Goal: Find specific page/section: Find specific page/section

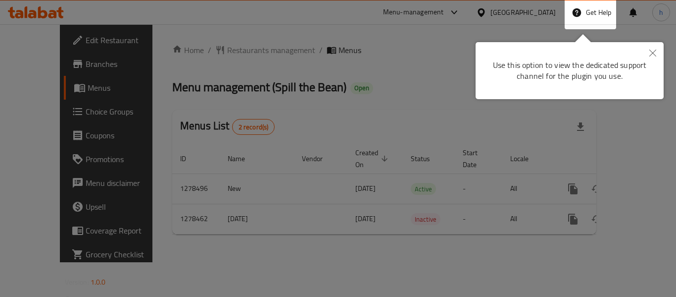
click at [652, 52] on icon "Close" at bounding box center [653, 53] width 7 height 7
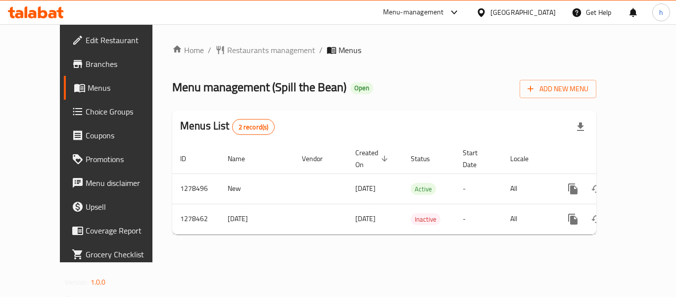
click at [396, 68] on div "Home / Restaurants management / Menus Menu management ( Spill the Bean ) Open A…" at bounding box center [384, 143] width 424 height 198
click at [498, 13] on div "[GEOGRAPHIC_DATA]" at bounding box center [523, 12] width 65 height 11
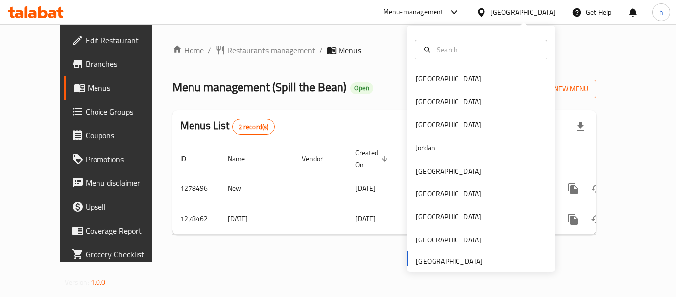
click at [419, 260] on div "Bahrain Egypt Iraq Jordan Kuwait Oman Qatar Saudi Arabia United Arab Emirates" at bounding box center [481, 168] width 149 height 203
click at [86, 60] on span "Branches" at bounding box center [125, 64] width 79 height 12
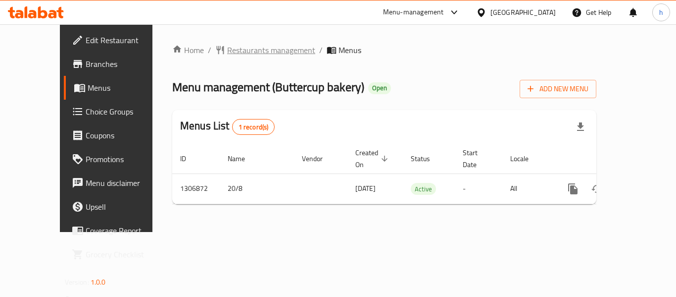
click at [240, 47] on span "Restaurants management" at bounding box center [271, 50] width 88 height 12
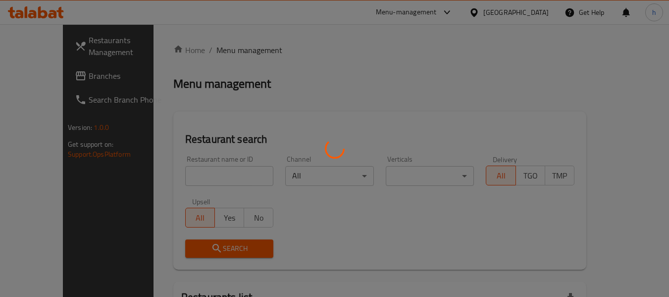
click at [240, 47] on div at bounding box center [334, 148] width 669 height 297
click at [205, 179] on div at bounding box center [334, 148] width 669 height 297
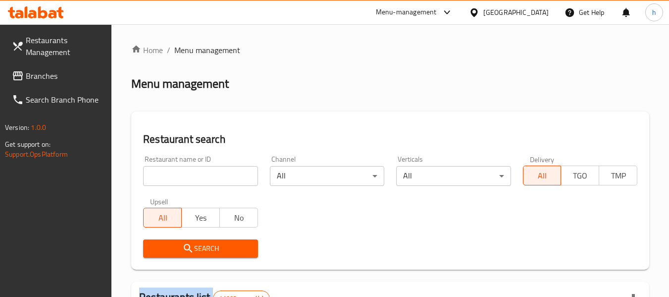
click at [205, 179] on div at bounding box center [334, 148] width 669 height 297
click at [194, 180] on input "search" at bounding box center [200, 176] width 114 height 20
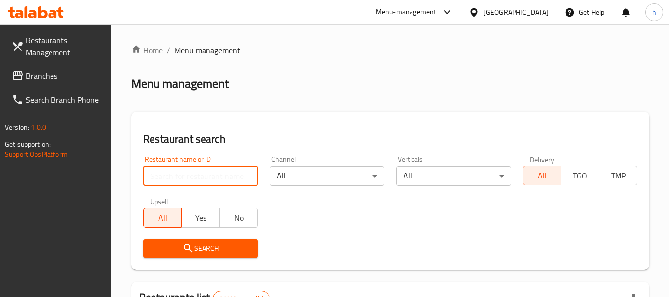
paste input "704103"
type input "704103"
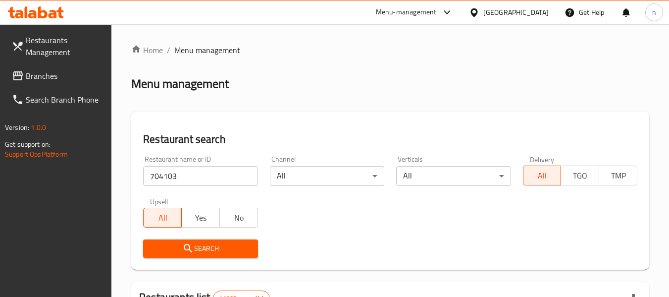
click at [205, 242] on span "Search" at bounding box center [200, 248] width 99 height 12
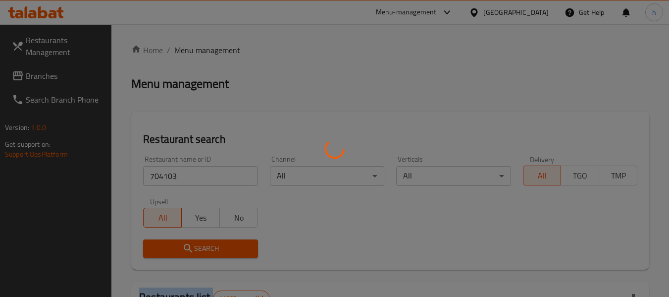
click at [205, 242] on div at bounding box center [334, 148] width 669 height 297
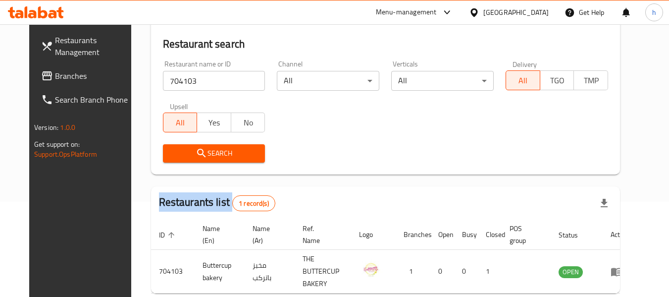
scroll to position [137, 0]
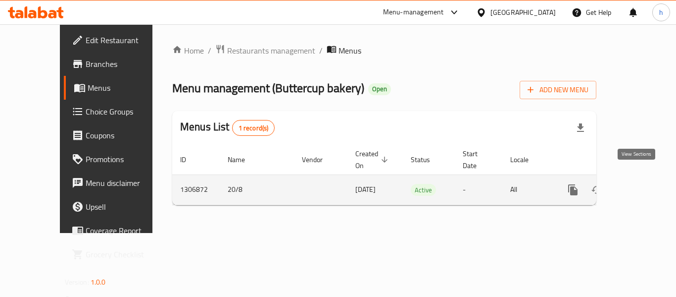
click at [639, 184] on icon "enhanced table" at bounding box center [645, 190] width 12 height 12
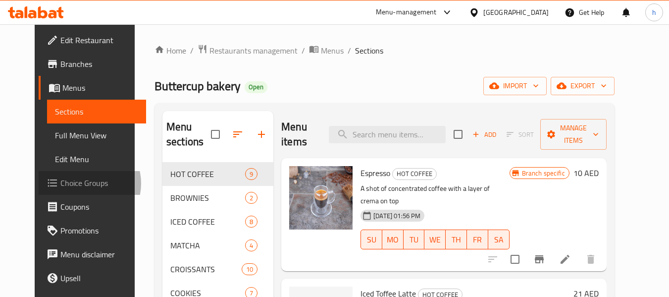
click at [60, 183] on span "Choice Groups" at bounding box center [99, 183] width 78 height 12
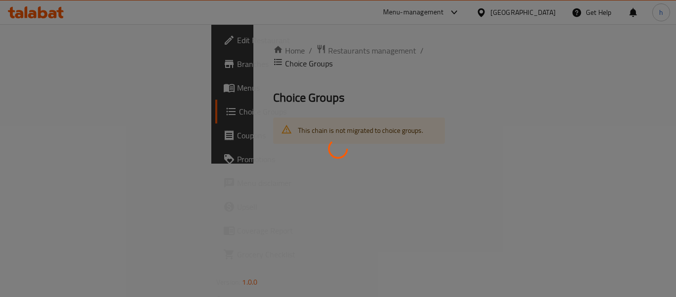
click at [50, 183] on div at bounding box center [338, 148] width 676 height 297
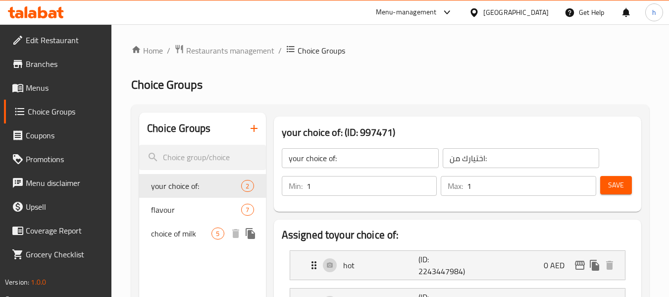
click at [164, 232] on span "choice of milk" at bounding box center [181, 233] width 60 height 12
type input "choice of milk"
type input "اختيار الحليب"
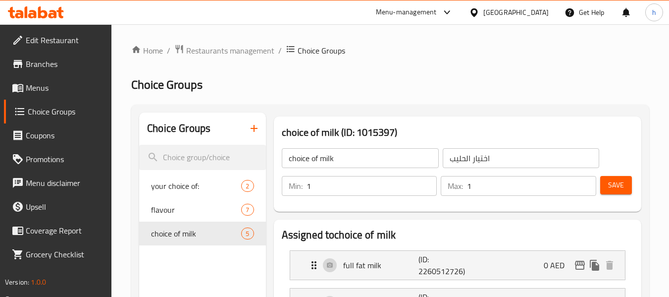
click at [38, 66] on span "Branches" at bounding box center [65, 64] width 78 height 12
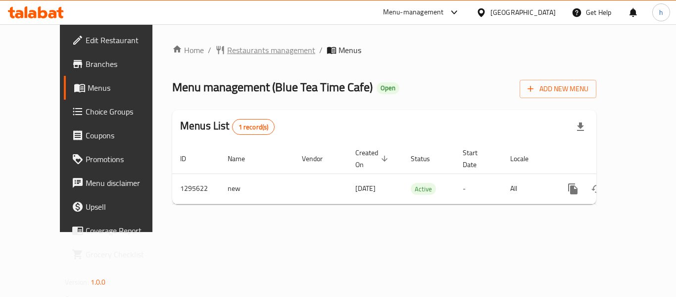
click at [245, 53] on span "Restaurants management" at bounding box center [271, 50] width 88 height 12
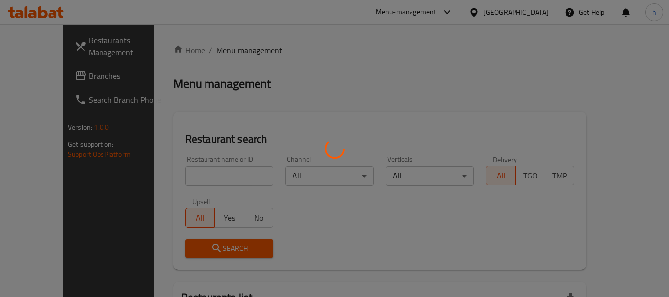
click at [200, 177] on div at bounding box center [334, 148] width 669 height 297
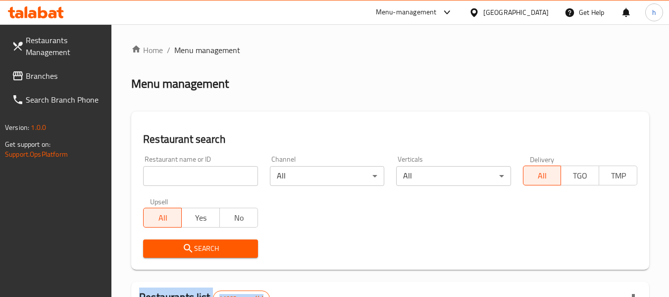
click at [197, 254] on span "Search" at bounding box center [200, 248] width 99 height 12
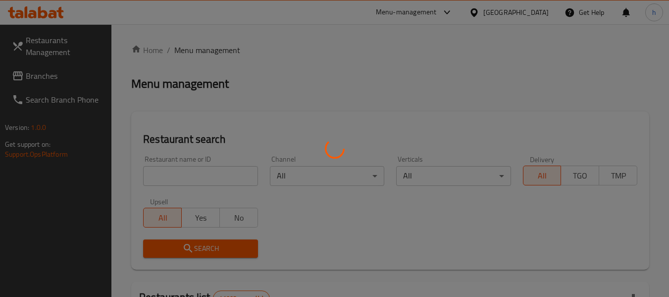
click at [197, 250] on div at bounding box center [334, 148] width 669 height 297
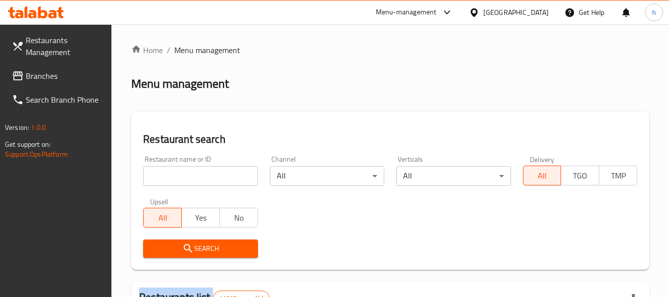
drag, startPoint x: 54, startPoint y: 76, endPoint x: 241, endPoint y: 130, distance: 194.3
click at [55, 76] on span "Branches" at bounding box center [65, 76] width 78 height 12
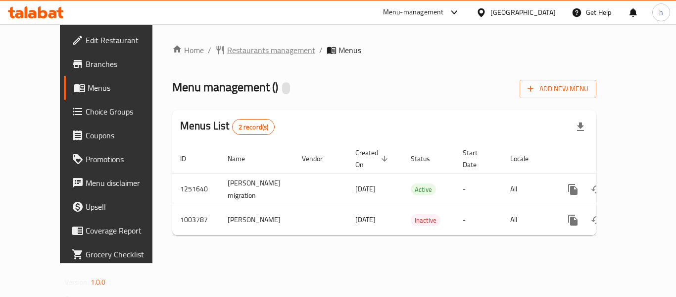
click at [237, 55] on span "Restaurants management" at bounding box center [271, 50] width 88 height 12
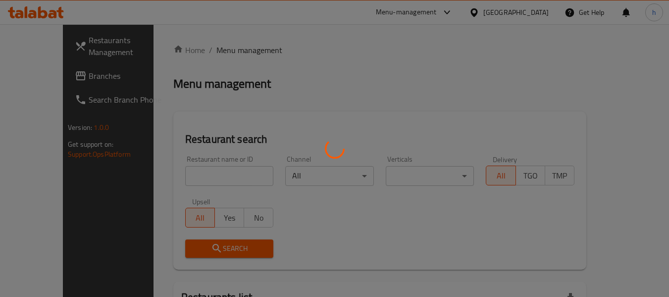
click at [182, 181] on div at bounding box center [334, 148] width 669 height 297
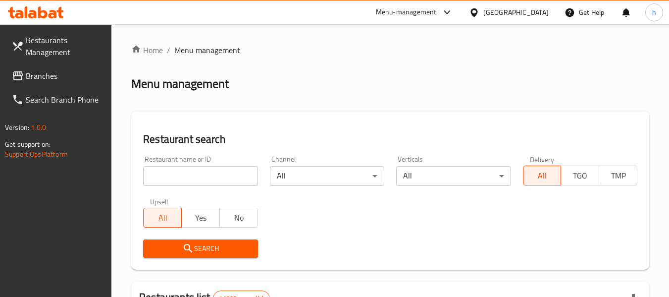
click at [185, 175] on div at bounding box center [334, 148] width 669 height 297
click at [185, 175] on input "search" at bounding box center [200, 176] width 114 height 20
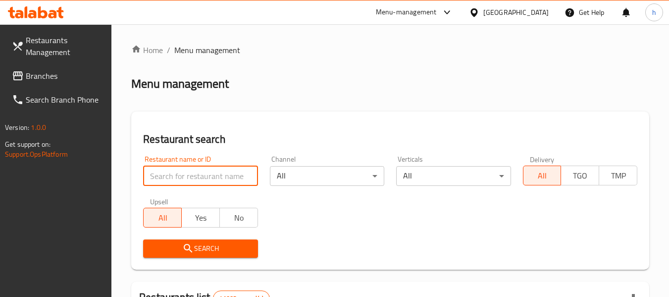
click at [185, 175] on input "search" at bounding box center [200, 176] width 114 height 20
paste input "660580"
type input "660580"
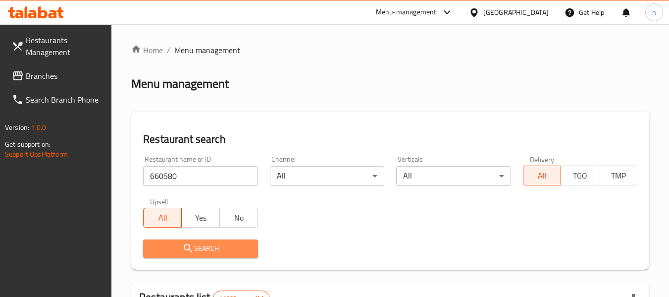
click at [193, 245] on icon "submit" at bounding box center [188, 248] width 12 height 12
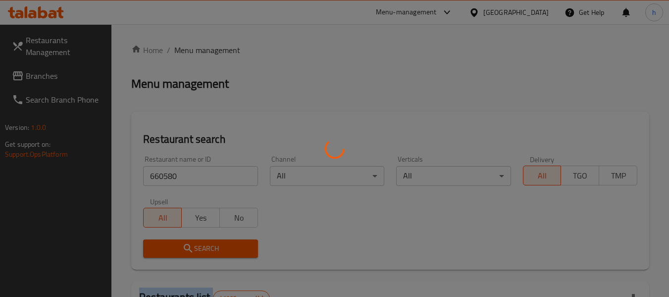
click at [193, 245] on div at bounding box center [334, 148] width 669 height 297
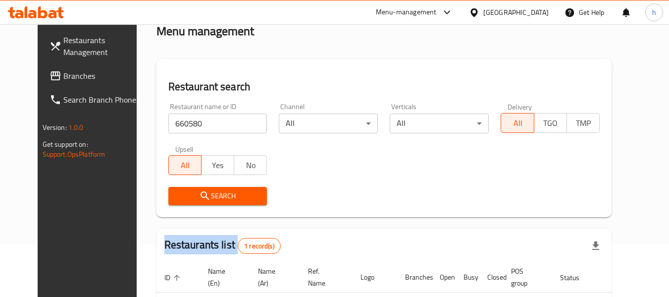
scroll to position [133, 0]
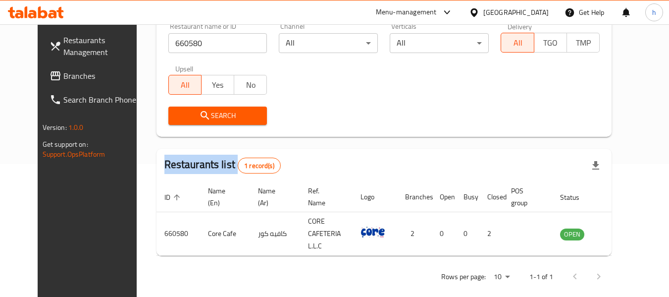
drag, startPoint x: 33, startPoint y: 76, endPoint x: 27, endPoint y: 82, distance: 8.4
click at [63, 76] on span "Branches" at bounding box center [102, 76] width 78 height 12
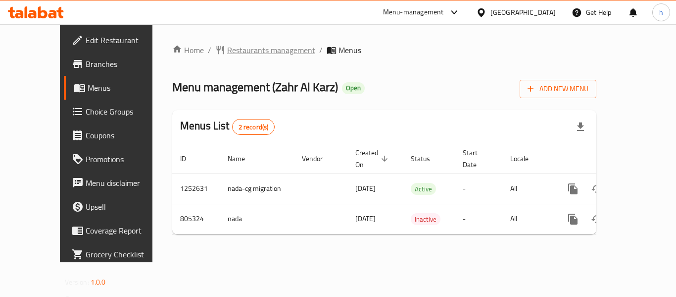
click at [227, 51] on span "Restaurants management" at bounding box center [271, 50] width 88 height 12
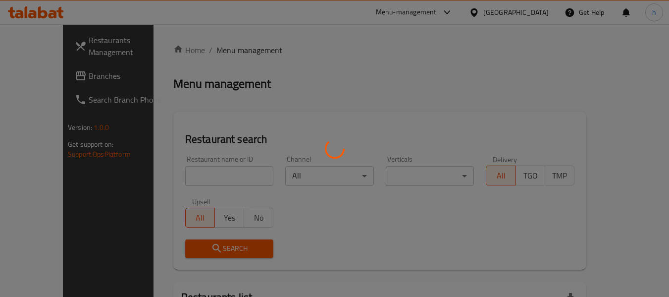
click at [201, 166] on div at bounding box center [334, 148] width 669 height 297
click at [198, 175] on div at bounding box center [334, 148] width 669 height 297
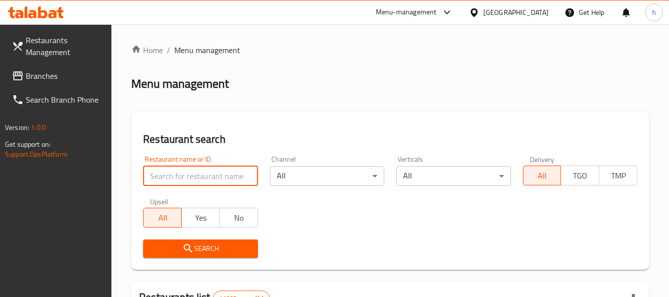
click at [198, 175] on input "search" at bounding box center [200, 176] width 114 height 20
paste input "654114"
type input "654114"
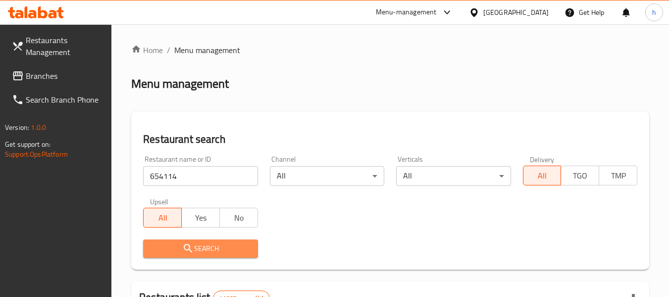
click at [211, 254] on span "Search" at bounding box center [200, 248] width 99 height 12
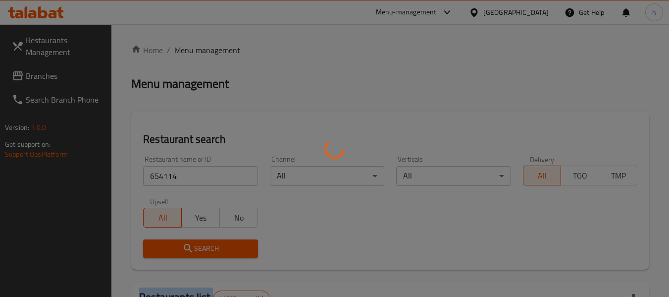
click at [211, 254] on div at bounding box center [334, 148] width 669 height 297
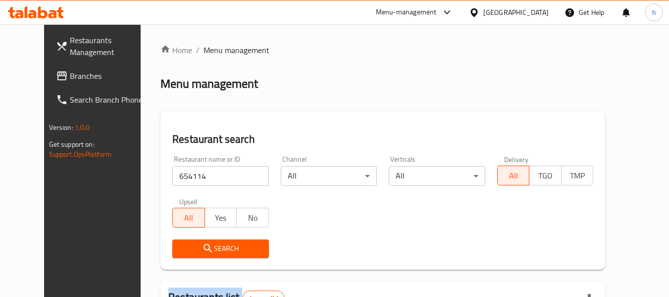
scroll to position [133, 0]
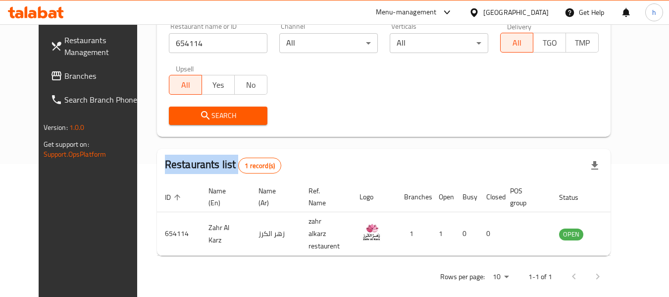
click at [512, 12] on div "[GEOGRAPHIC_DATA]" at bounding box center [515, 12] width 65 height 11
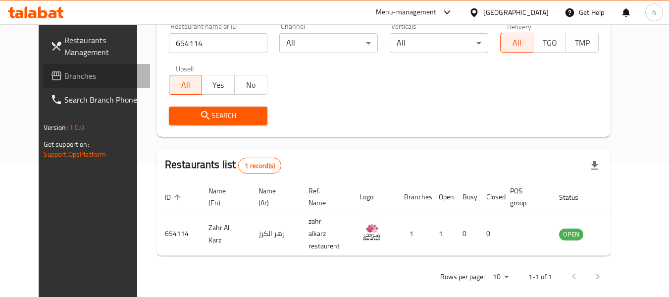
click at [64, 75] on span "Branches" at bounding box center [103, 76] width 78 height 12
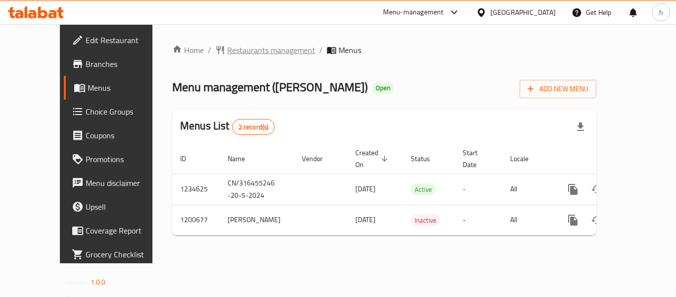
click at [227, 50] on span "Restaurants management" at bounding box center [271, 50] width 88 height 12
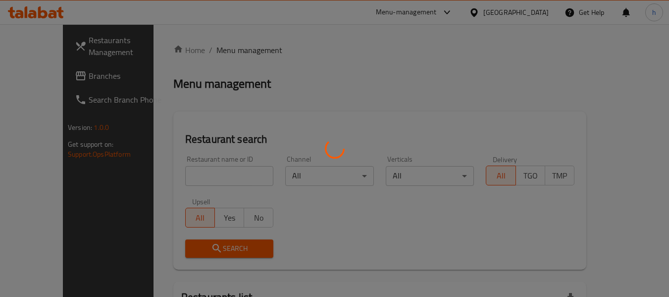
click at [192, 181] on div at bounding box center [334, 148] width 669 height 297
click at [191, 176] on div at bounding box center [334, 148] width 669 height 297
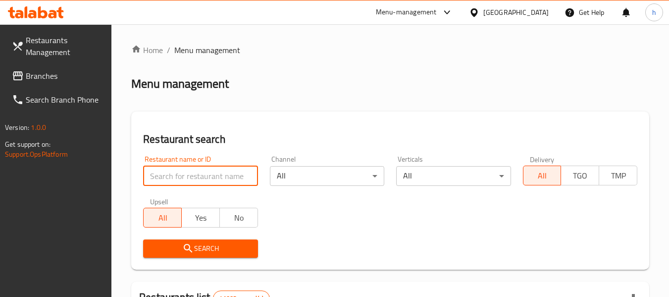
click at [177, 173] on input "search" at bounding box center [200, 176] width 114 height 20
paste input "668739"
type input "668739"
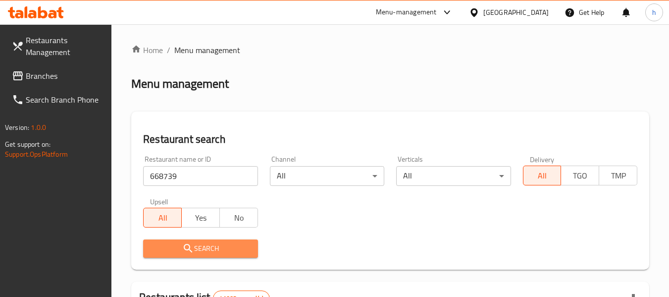
click at [201, 246] on span "Search" at bounding box center [200, 248] width 99 height 12
click at [201, 246] on div at bounding box center [334, 148] width 669 height 297
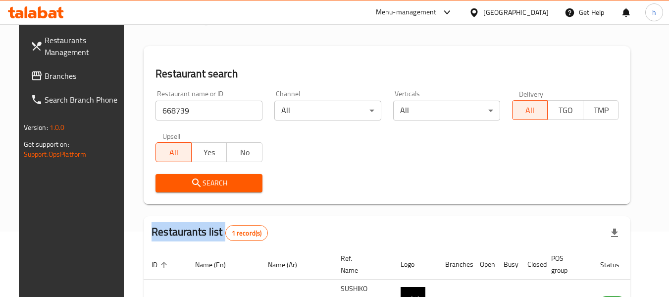
scroll to position [133, 0]
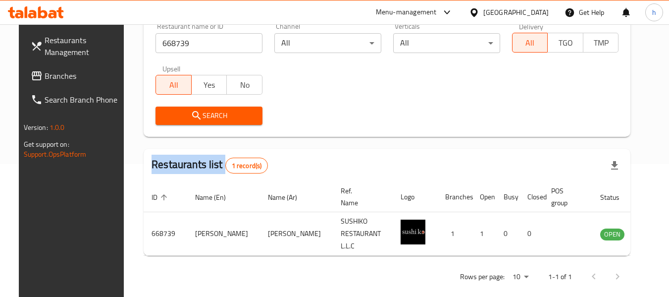
drag, startPoint x: 26, startPoint y: 74, endPoint x: 9, endPoint y: 81, distance: 18.4
click at [45, 74] on span "Branches" at bounding box center [84, 76] width 78 height 12
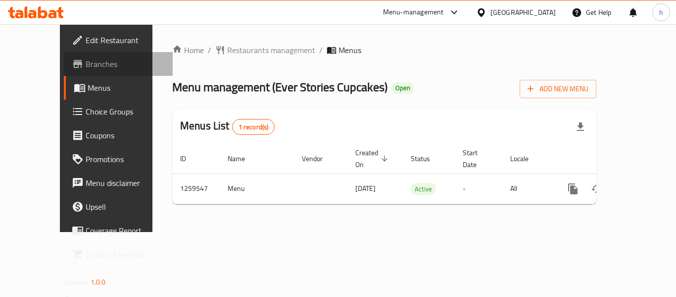
click at [86, 64] on span "Branches" at bounding box center [125, 64] width 79 height 12
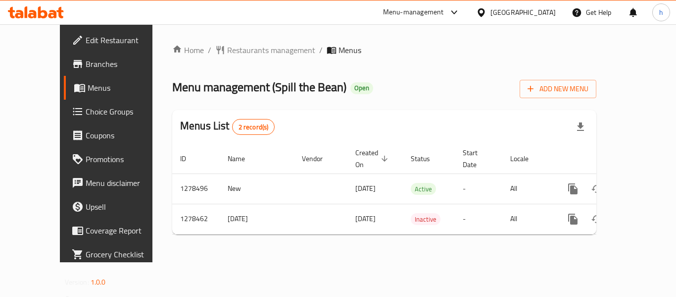
drag, startPoint x: 0, startPoint y: 0, endPoint x: 530, endPoint y: 9, distance: 529.9
click at [530, 9] on div "[GEOGRAPHIC_DATA]" at bounding box center [523, 12] width 65 height 11
click at [86, 63] on span "Branches" at bounding box center [125, 64] width 79 height 12
